Goal: Complete application form

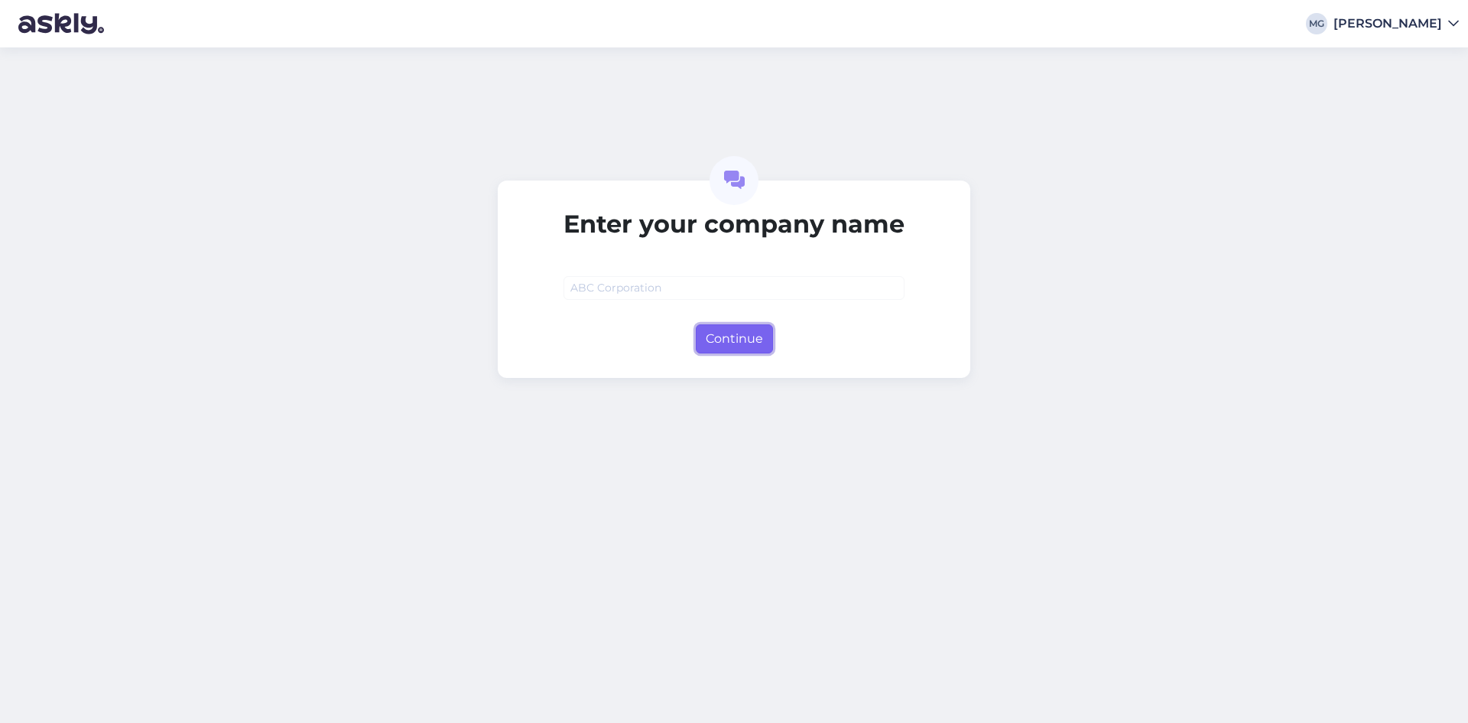
click at [730, 327] on button "Continue" at bounding box center [734, 338] width 77 height 29
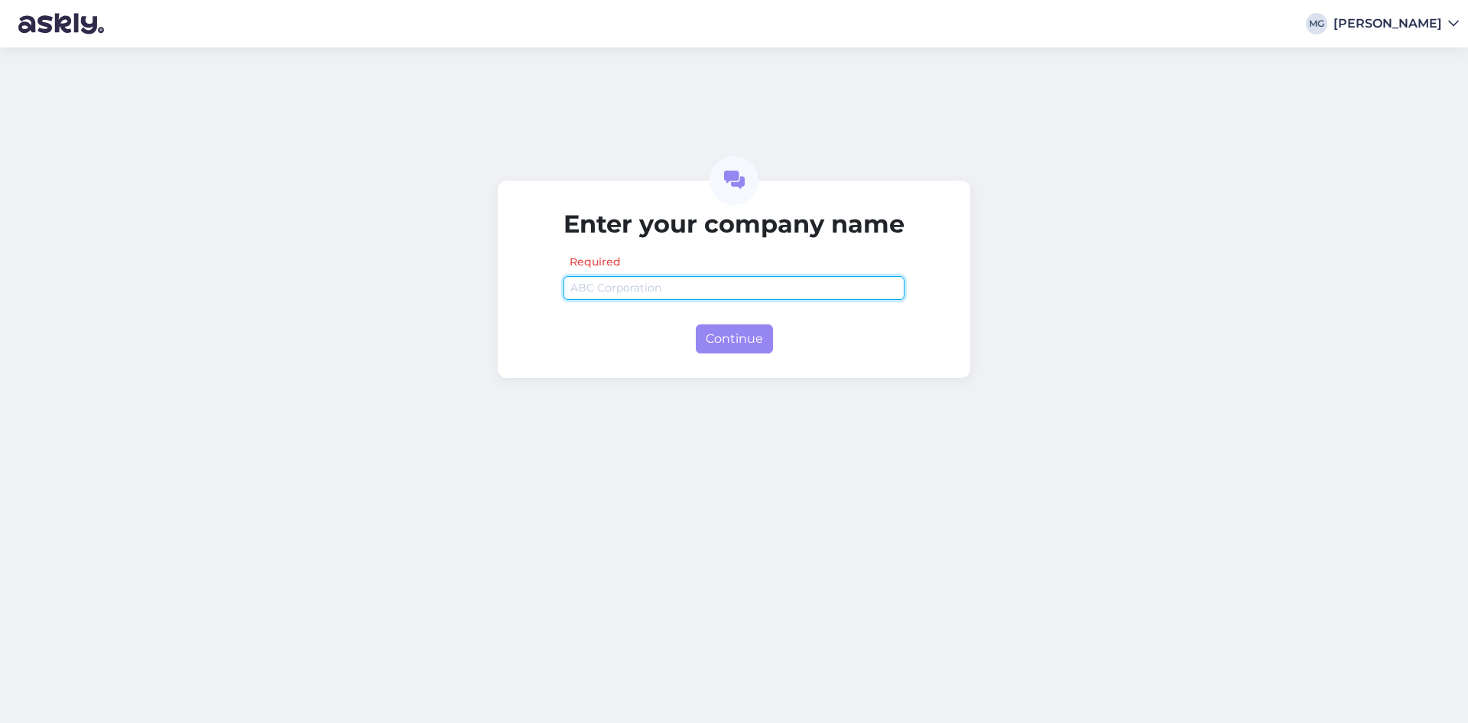
click at [670, 293] on input "text" at bounding box center [734, 288] width 341 height 24
type input "abc"
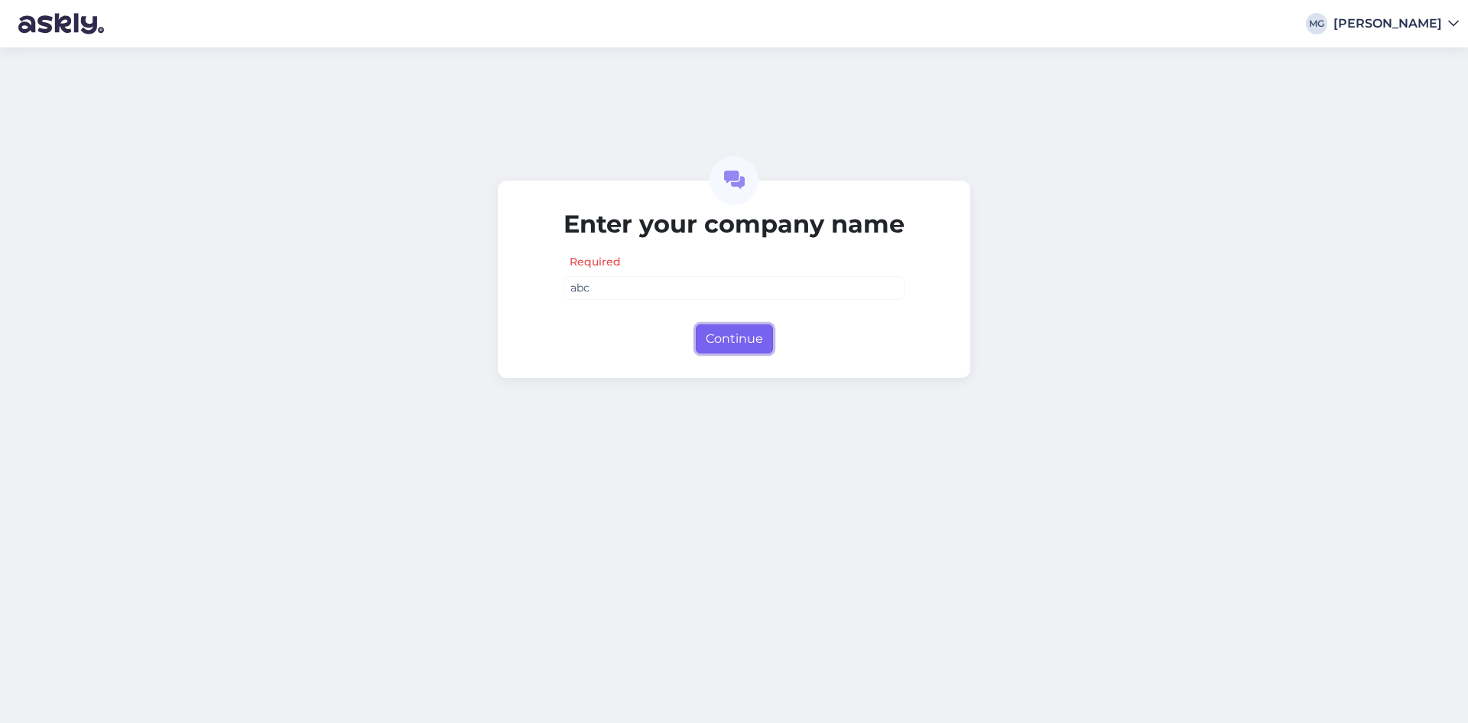
click at [759, 330] on button "Continue" at bounding box center [734, 338] width 77 height 29
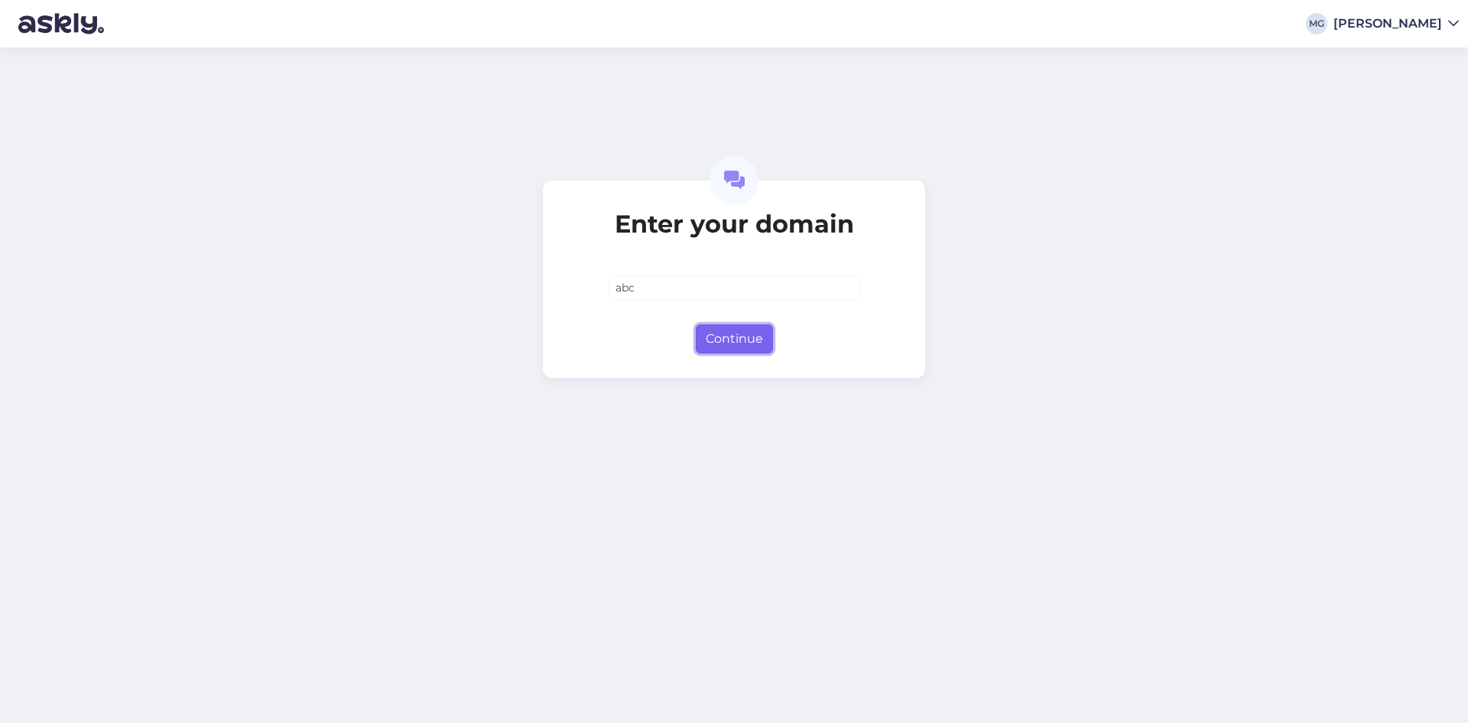
click at [740, 347] on button "Continue" at bounding box center [734, 338] width 77 height 29
type input "[DOMAIN_NAME]"
click at [757, 332] on button "Continue" at bounding box center [734, 338] width 77 height 29
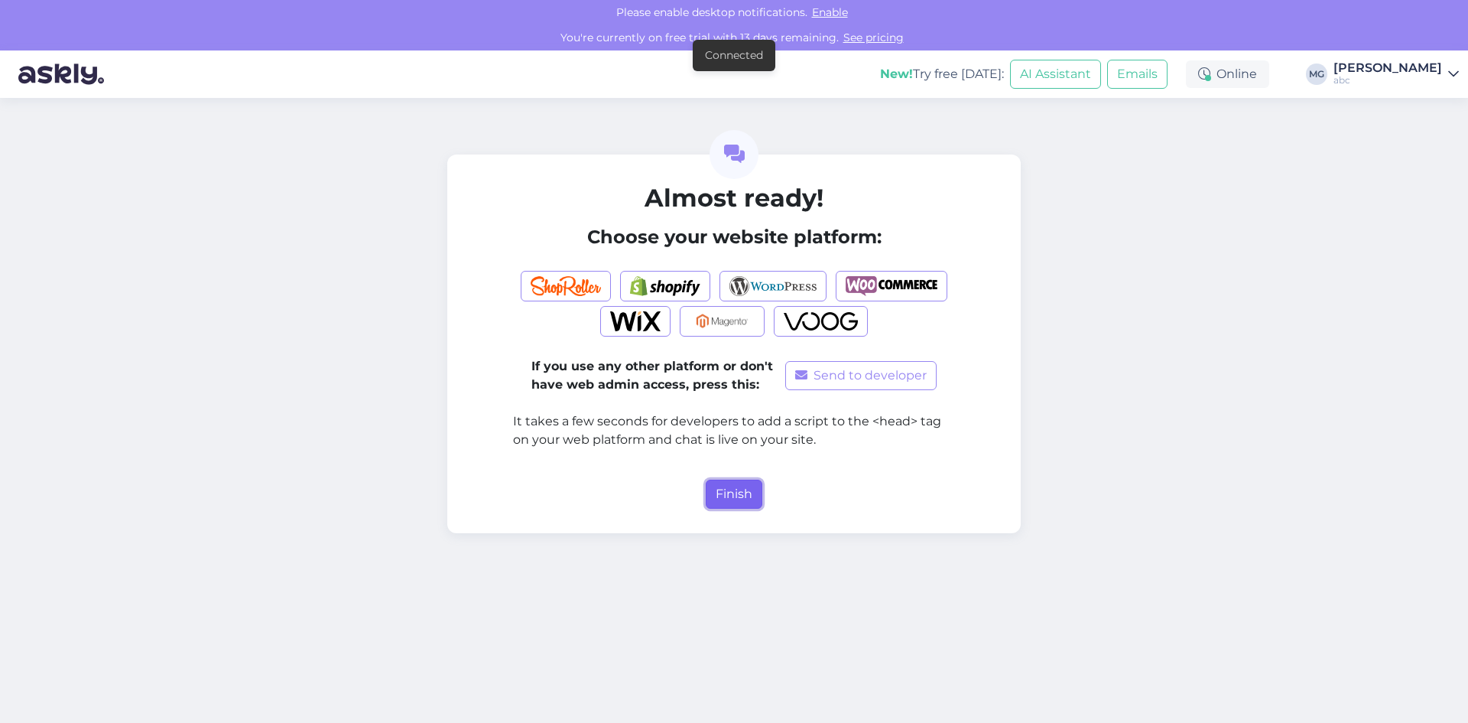
click at [737, 495] on button "Finish" at bounding box center [734, 494] width 57 height 29
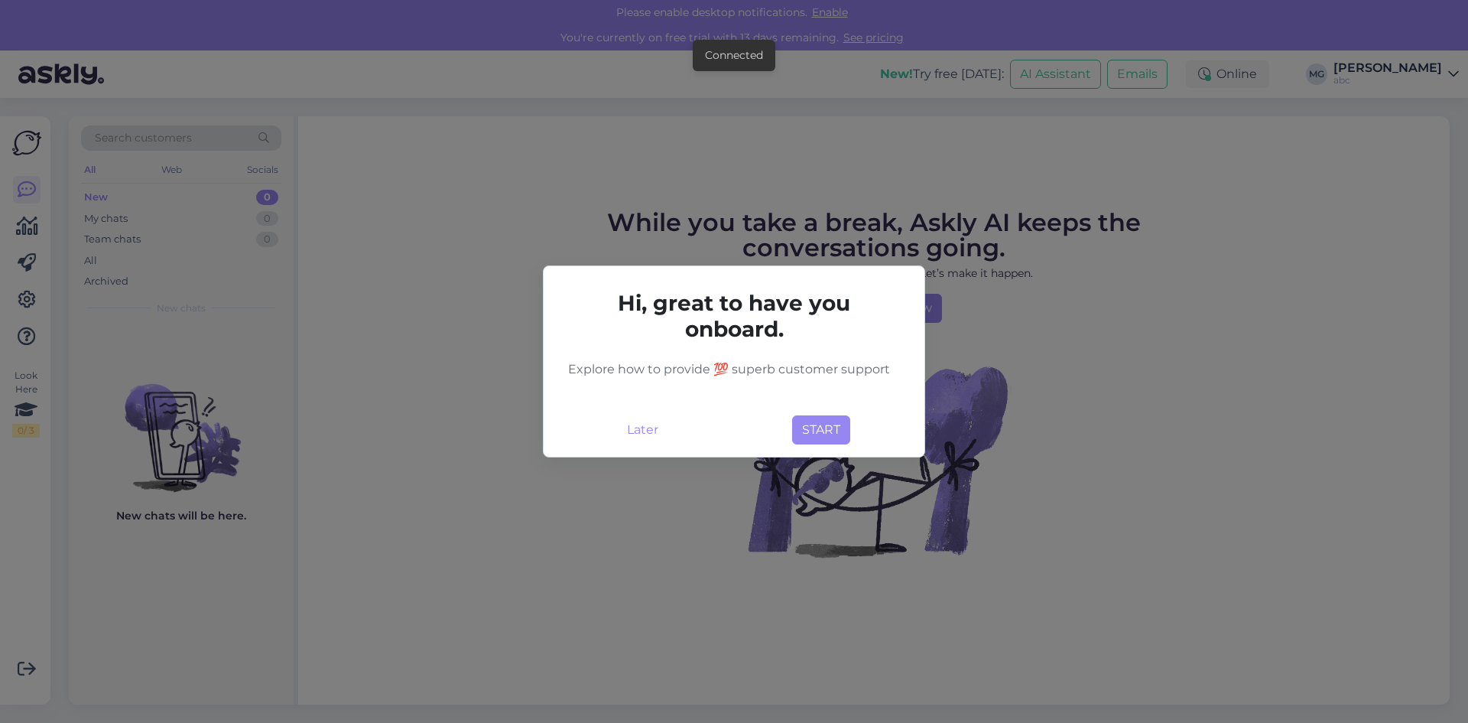
click at [795, 454] on div "Hi, great to have you onboard. Explore how to provide 💯 superb customer support…" at bounding box center [734, 361] width 382 height 192
